Goal: Task Accomplishment & Management: Complete application form

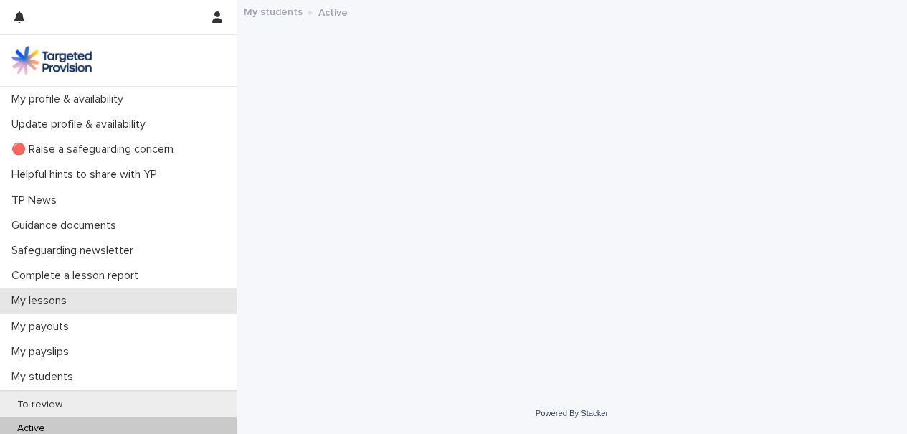
click at [78, 298] on p "My lessons" at bounding box center [42, 301] width 72 height 14
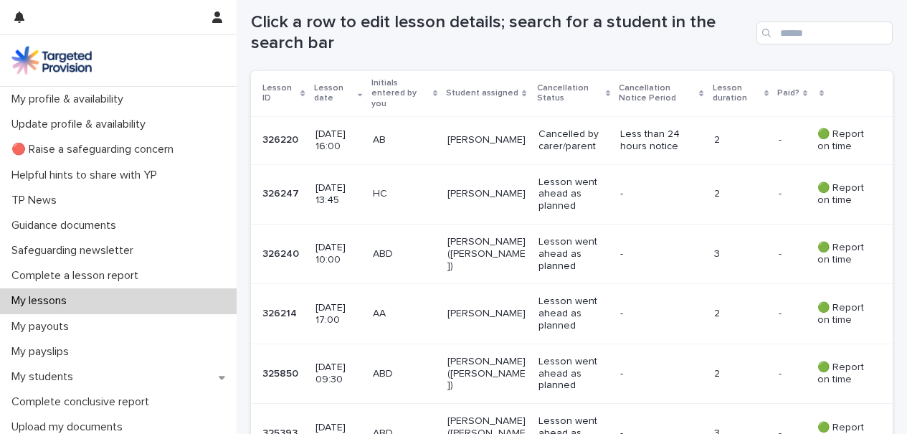
scroll to position [270, 0]
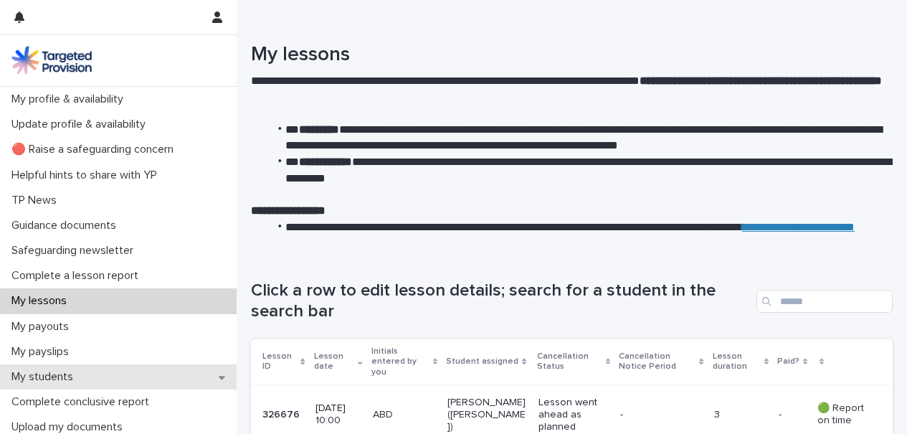
click at [110, 371] on div "My students" at bounding box center [118, 376] width 237 height 25
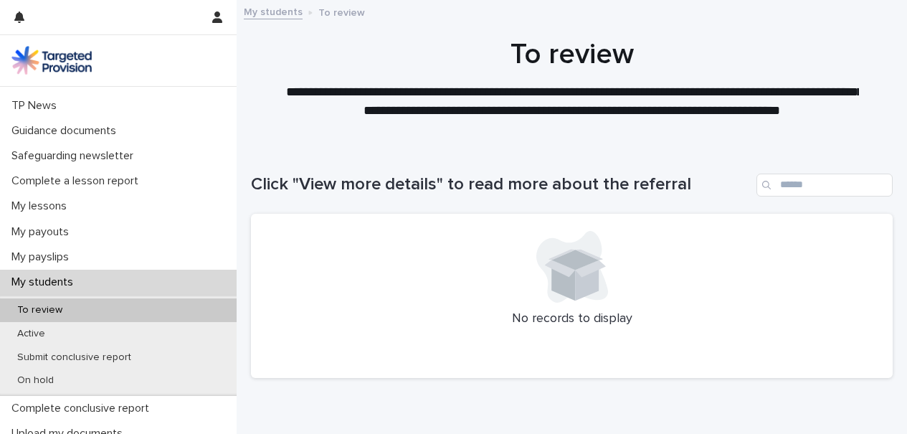
scroll to position [107, 0]
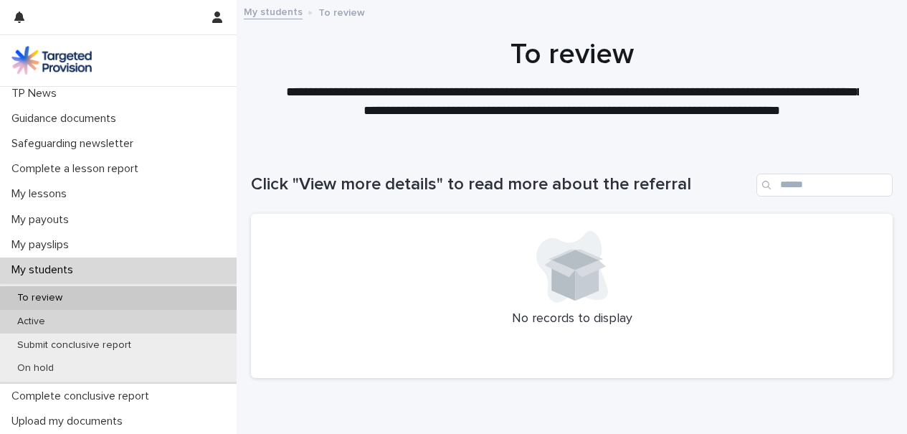
click at [125, 326] on div "Active" at bounding box center [118, 322] width 237 height 24
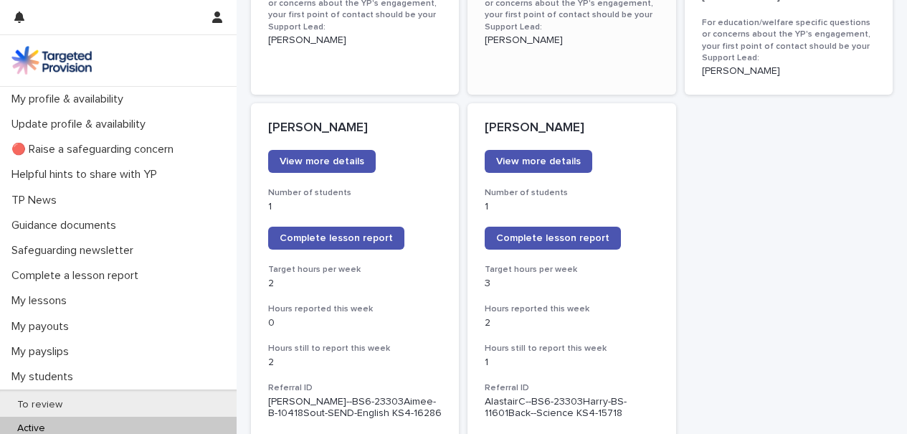
scroll to position [1143, 0]
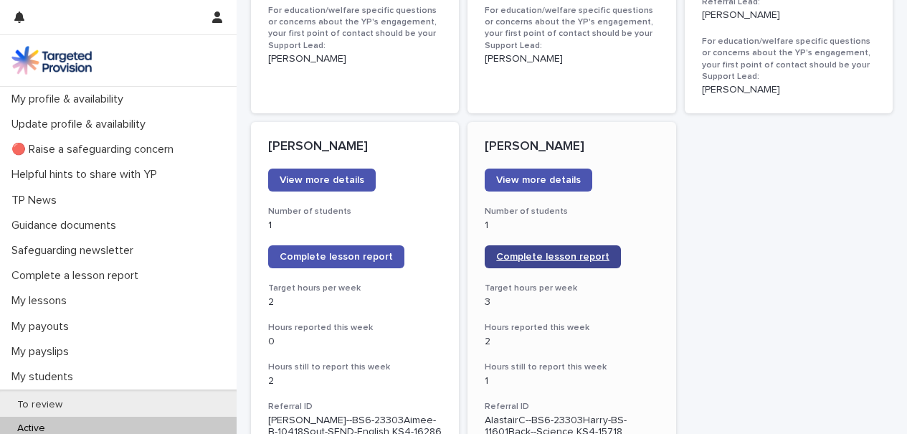
click at [536, 252] on span "Complete lesson report" at bounding box center [552, 257] width 113 height 10
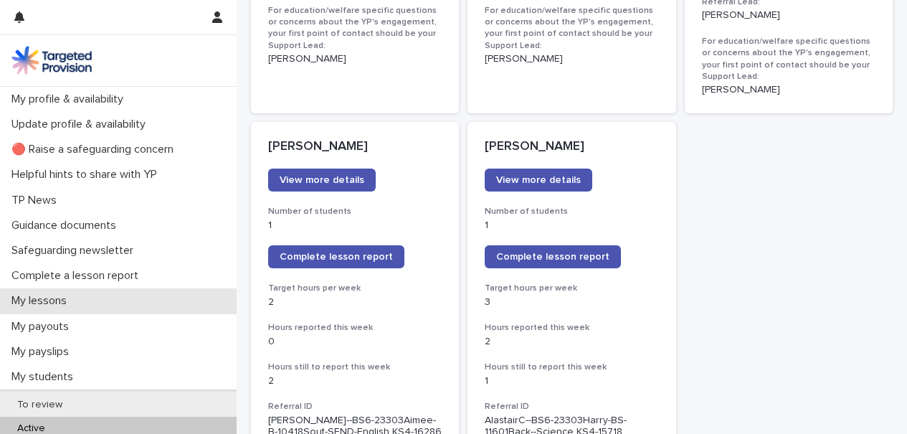
click at [126, 297] on div "My lessons" at bounding box center [118, 300] width 237 height 25
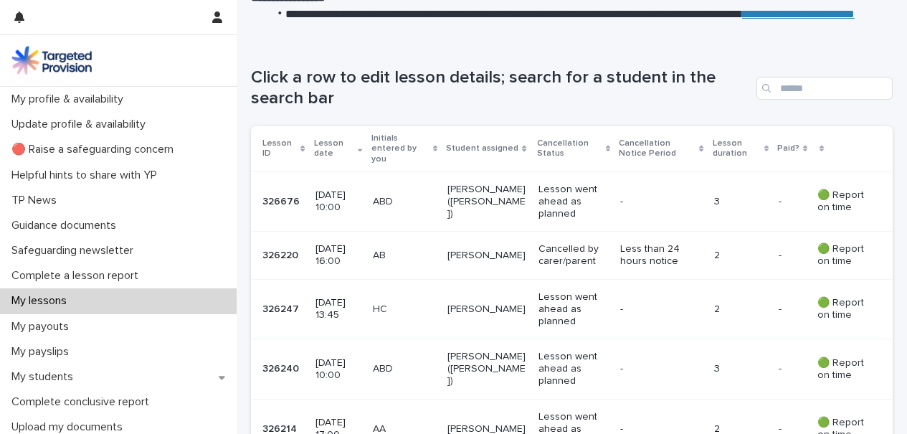
scroll to position [215, 0]
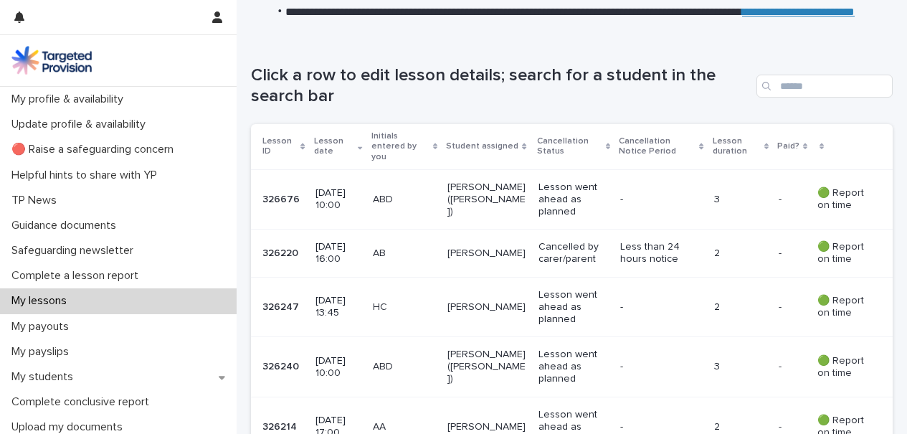
click at [442, 295] on td "HC" at bounding box center [404, 307] width 75 height 60
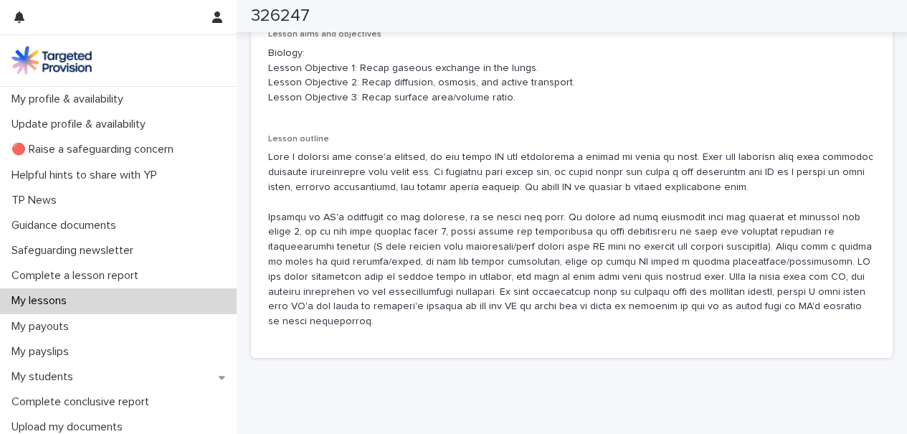
scroll to position [829, 0]
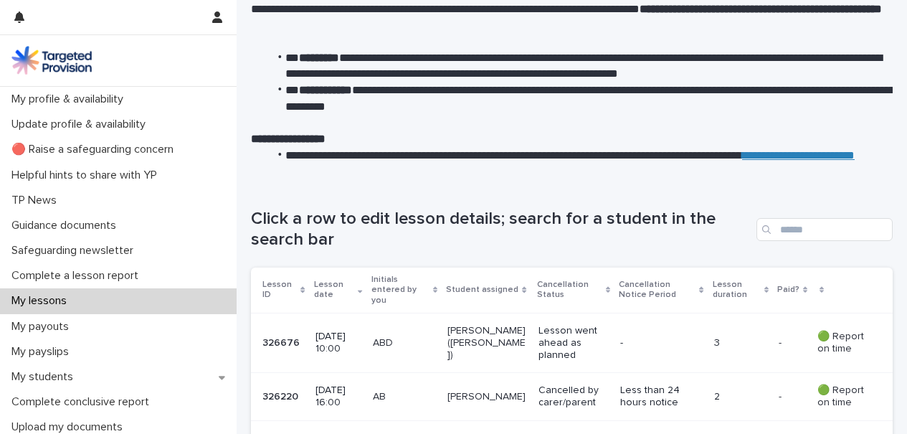
scroll to position [72, 0]
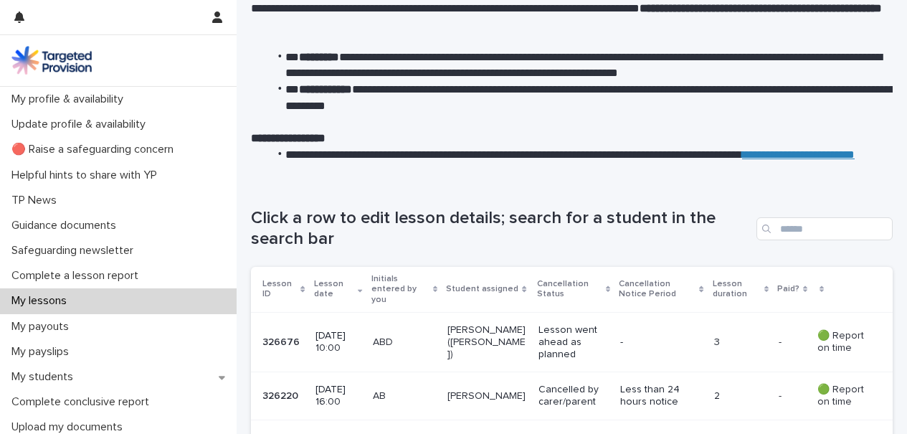
click at [506, 327] on p "[PERSON_NAME] ([PERSON_NAME])" at bounding box center [487, 342] width 80 height 36
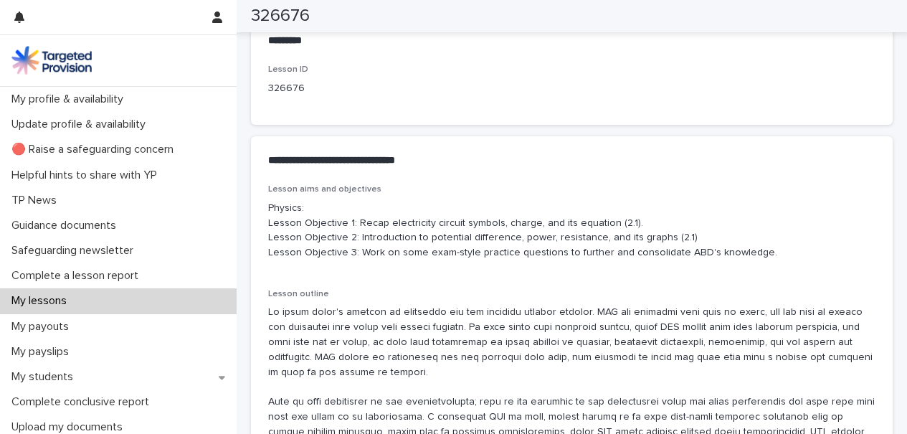
scroll to position [717, 0]
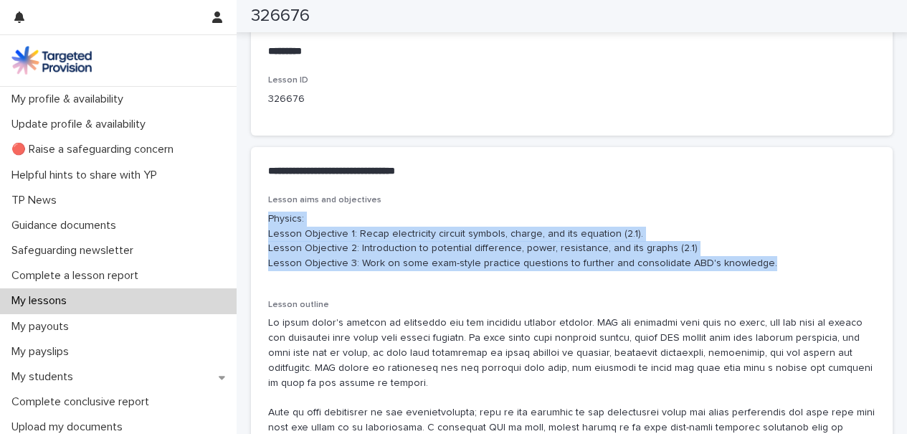
drag, startPoint x: 764, startPoint y: 266, endPoint x: 262, endPoint y: 222, distance: 503.2
click at [262, 222] on div "Lesson aims and objectives Physics: Lesson Objective 1: Recap electricity circu…" at bounding box center [572, 359] width 642 height 328
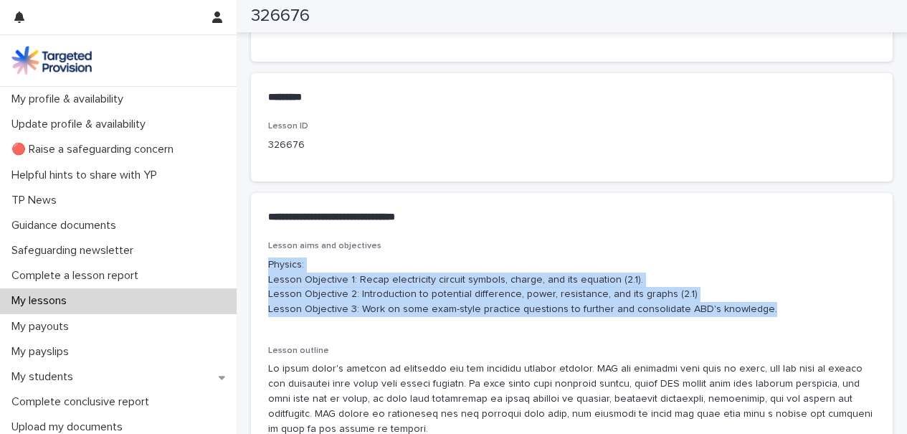
copy p "Physics: Lesson Objective 1: Recap electricity circuit symbols, charge, and its…"
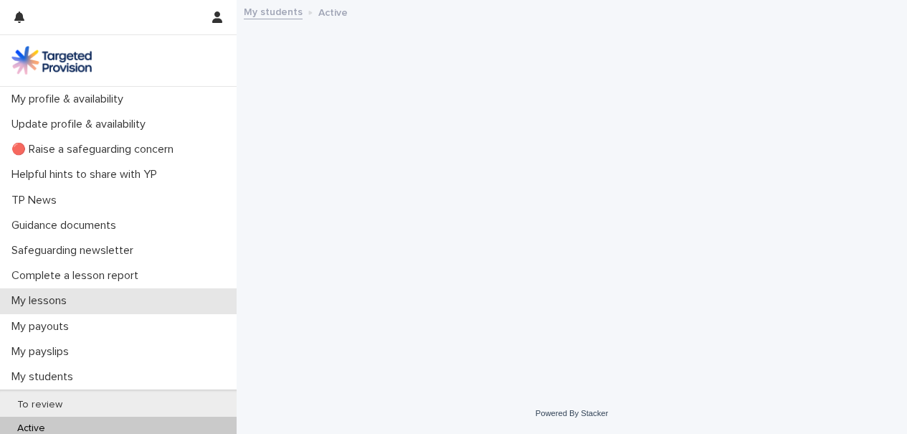
click at [72, 298] on p "My lessons" at bounding box center [42, 301] width 72 height 14
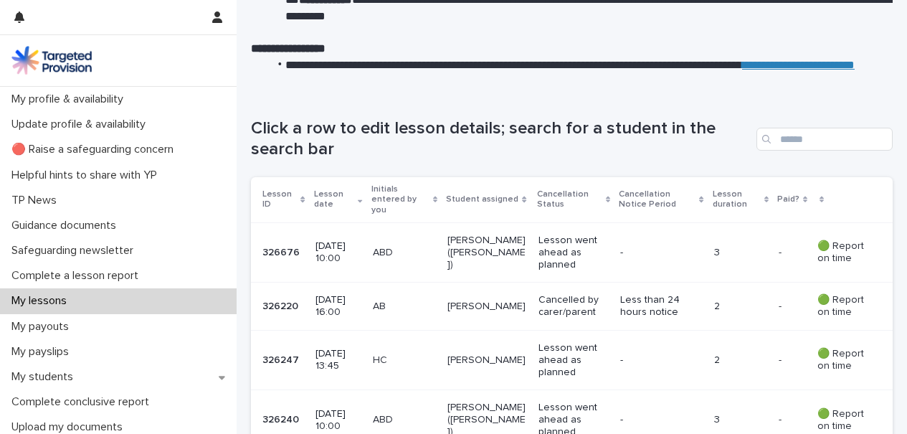
scroll to position [163, 0]
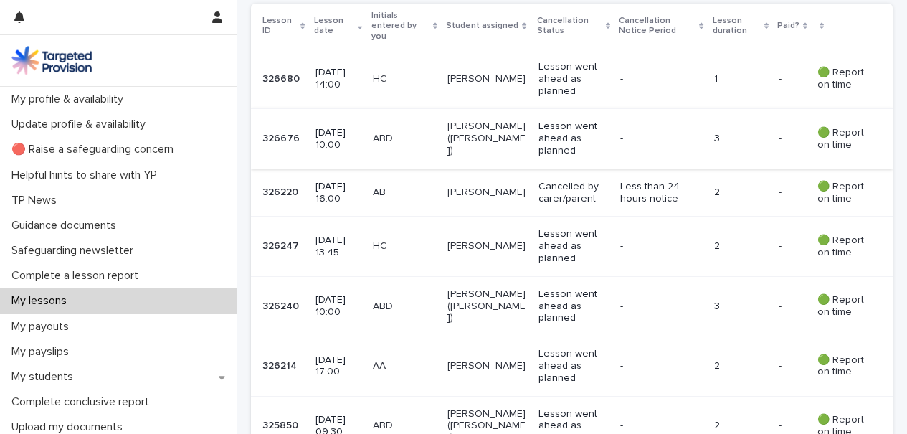
scroll to position [369, 0]
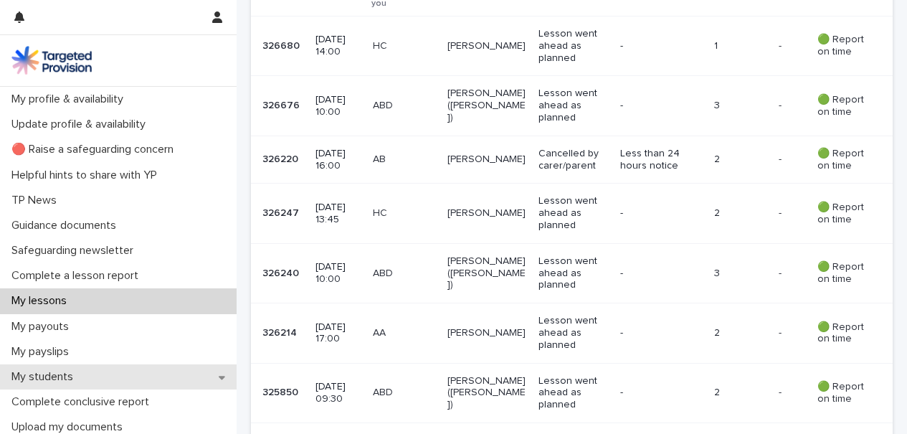
click at [160, 375] on div "My students" at bounding box center [118, 376] width 237 height 25
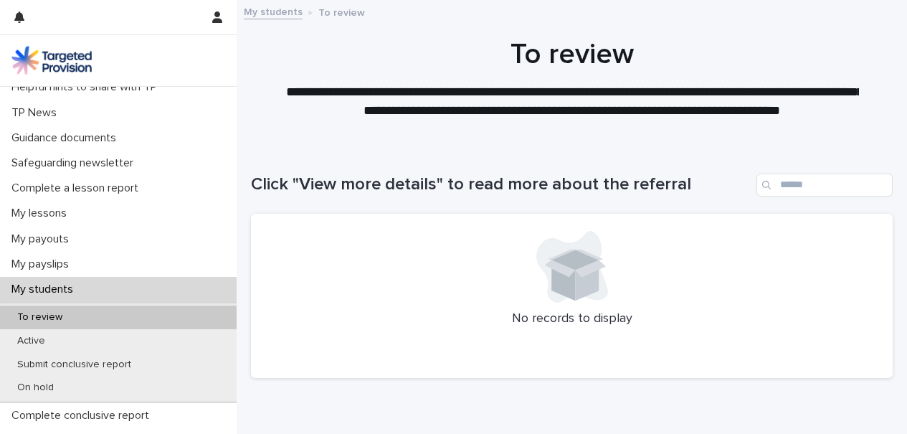
scroll to position [88, 0]
click at [136, 337] on div "Active" at bounding box center [118, 340] width 237 height 24
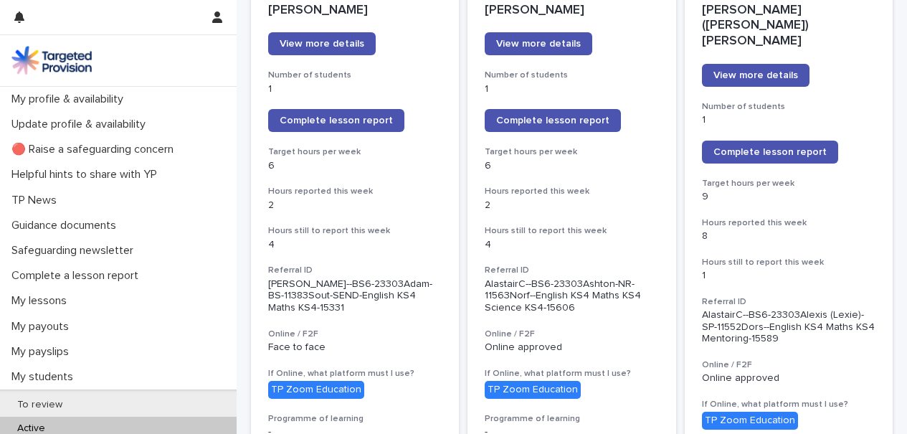
scroll to position [133, 0]
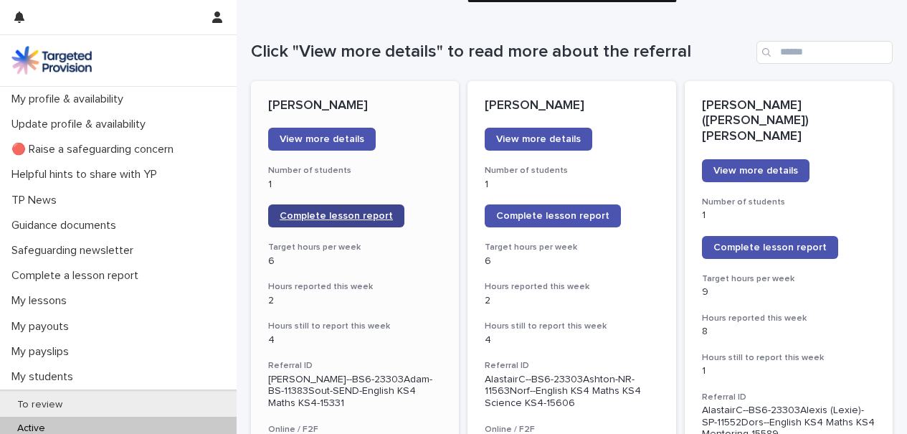
click at [371, 218] on span "Complete lesson report" at bounding box center [336, 216] width 113 height 10
